Goal: Find contact information: Find contact information

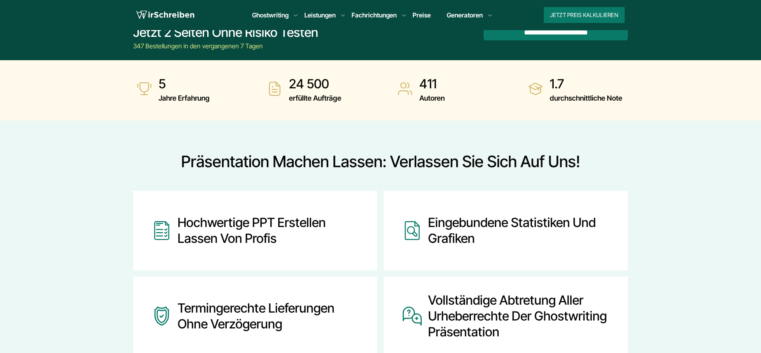
scroll to position [242, 0]
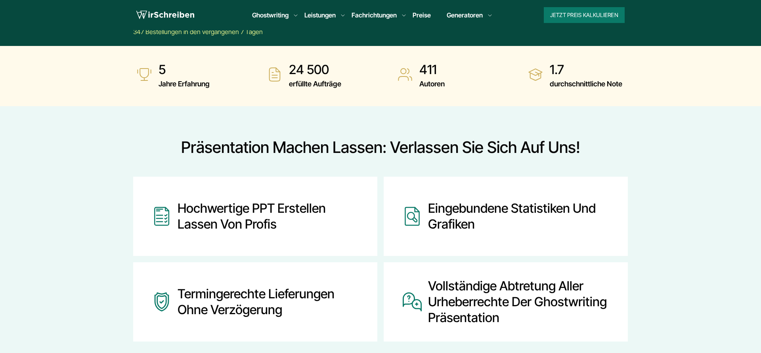
click at [253, 214] on div "Hochwertige PPT erstellen lassen von Profis" at bounding box center [268, 217] width 181 height 48
click at [164, 214] on img at bounding box center [161, 217] width 19 height 48
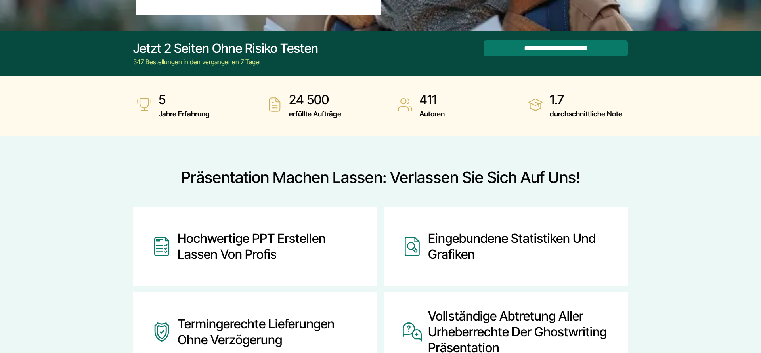
scroll to position [0, 0]
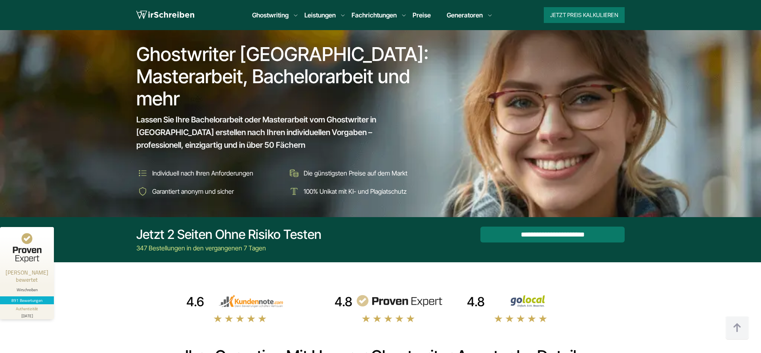
scroll to position [2715, 0]
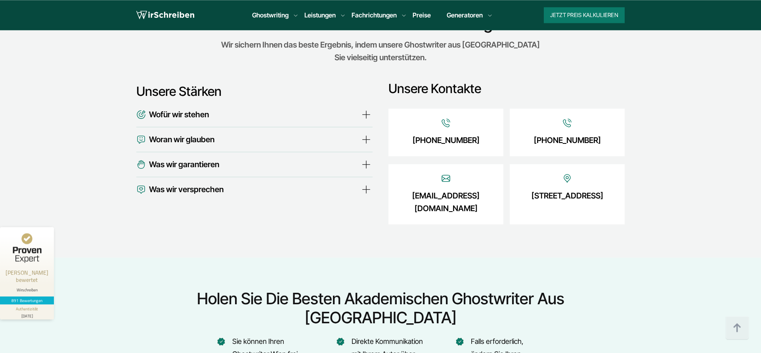
click at [467, 189] on link "[EMAIL_ADDRESS][DOMAIN_NAME]" at bounding box center [446, 201] width 92 height 25
click at [497, 187] on div "[EMAIL_ADDRESS][DOMAIN_NAME]" at bounding box center [445, 194] width 115 height 60
drag, startPoint x: 495, startPoint y: 183, endPoint x: 307, endPoint y: 117, distance: 199.5
click at [388, 183] on div "Unsere Stärken Wofür wir stehen Woran wir glauben Was wir garantieren" at bounding box center [380, 147] width 488 height 157
copy link "[EMAIL_ADDRESS][DOMAIN_NAME]"
